Goal: Entertainment & Leisure: Consume media (video, audio)

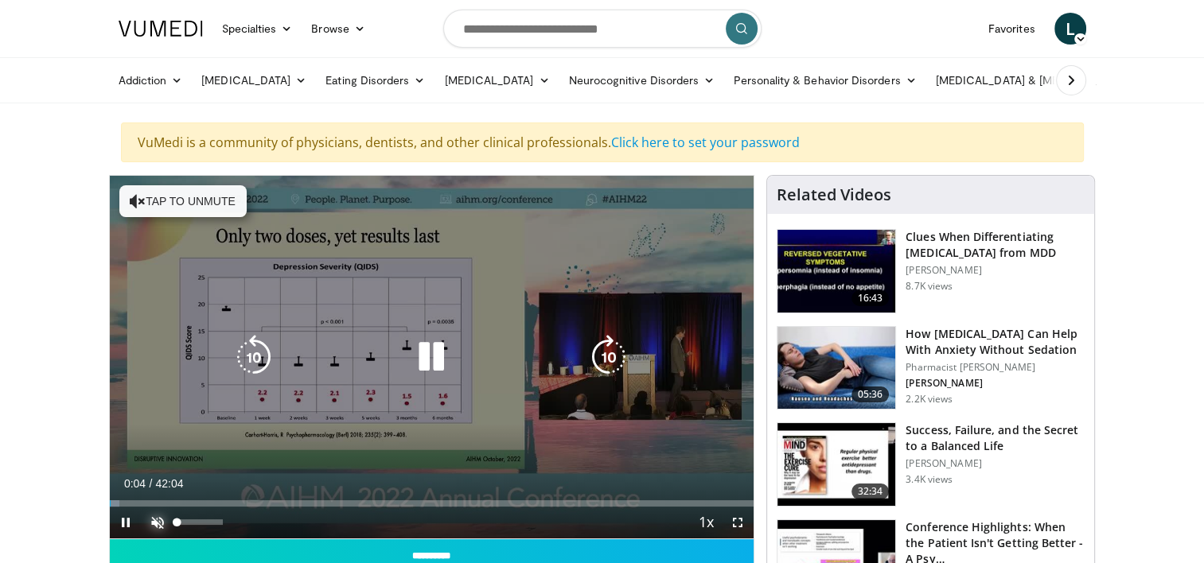
click at [149, 522] on span "Video Player" at bounding box center [158, 523] width 32 height 32
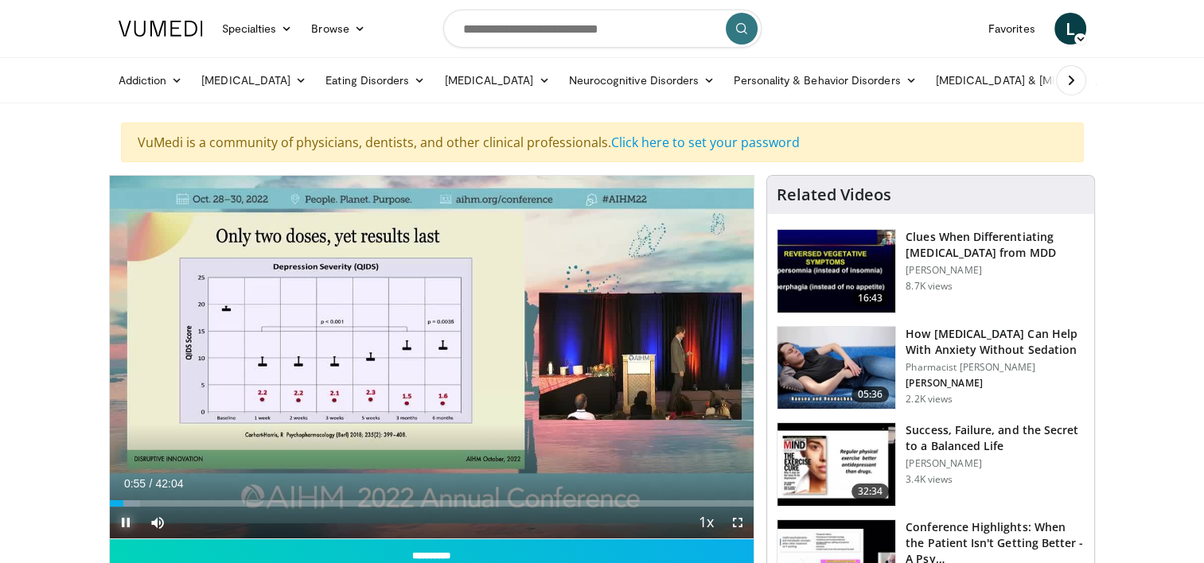
click at [123, 525] on span "Video Player" at bounding box center [126, 523] width 32 height 32
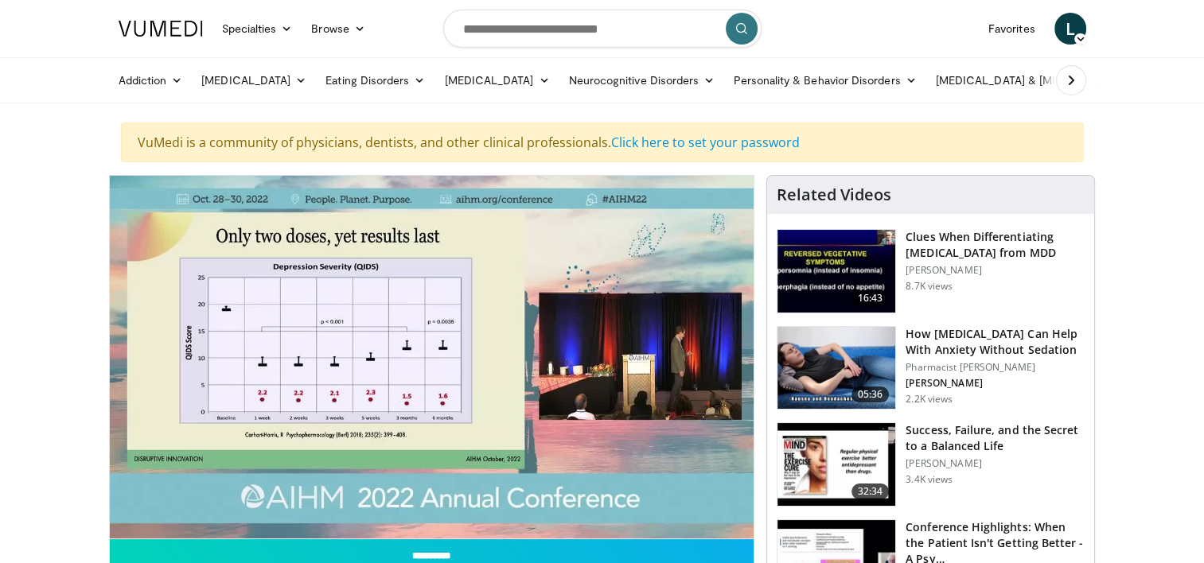
click at [258, 444] on div "10 seconds Tap to unmute" at bounding box center [432, 357] width 645 height 363
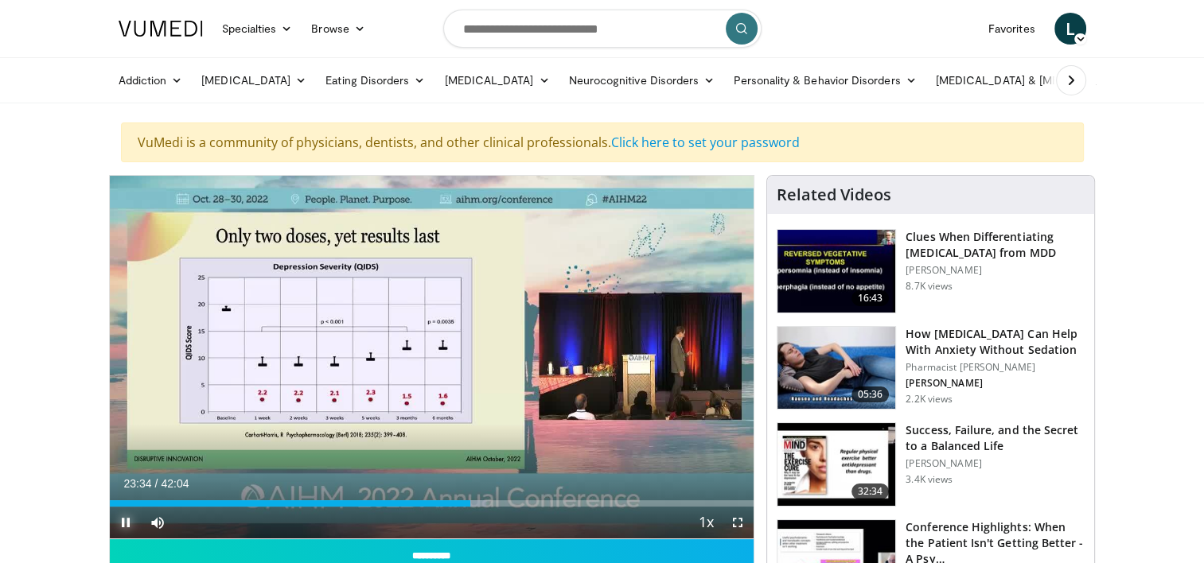
click at [124, 527] on span "Video Player" at bounding box center [126, 523] width 32 height 32
